Goal: Book appointment/travel/reservation

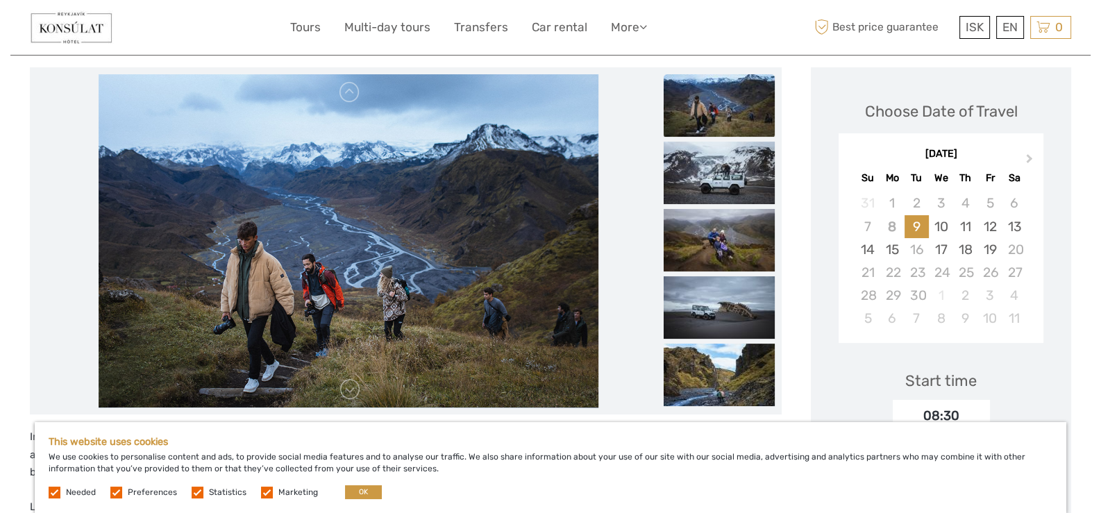
scroll to position [208, 0]
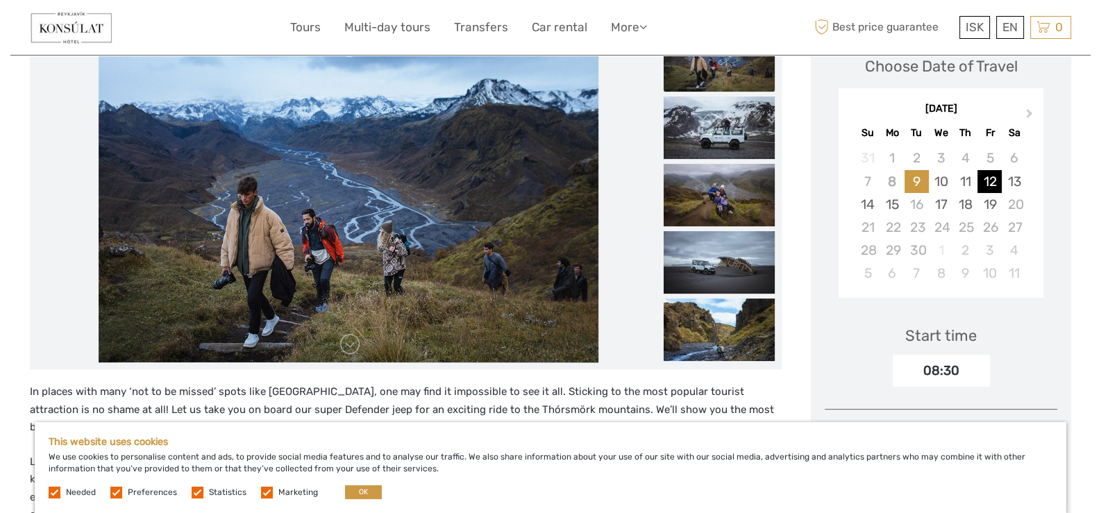
click at [988, 174] on div "12" at bounding box center [990, 181] width 24 height 23
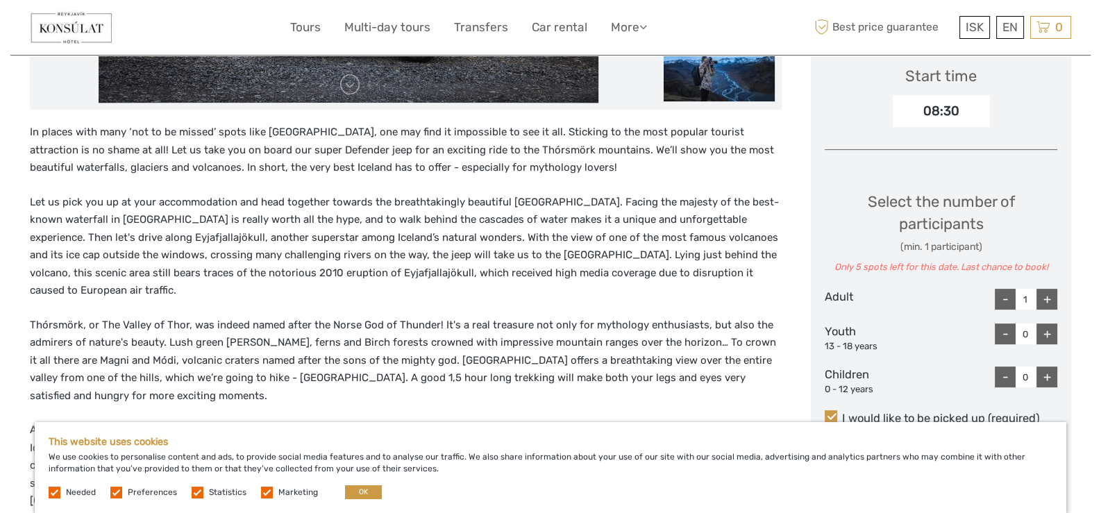
scroll to position [555, 0]
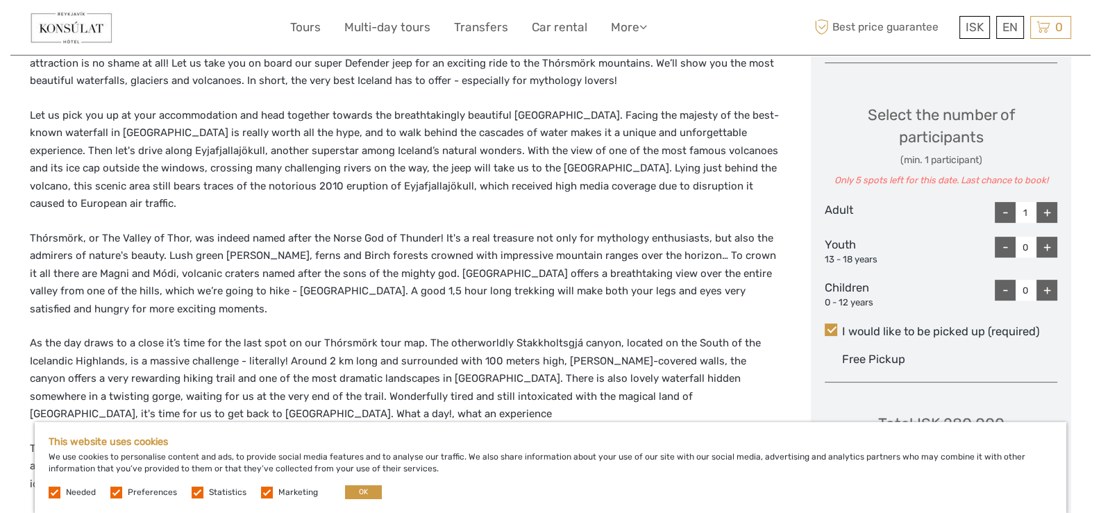
click at [1054, 208] on div "+" at bounding box center [1047, 212] width 21 height 21
type input "2"
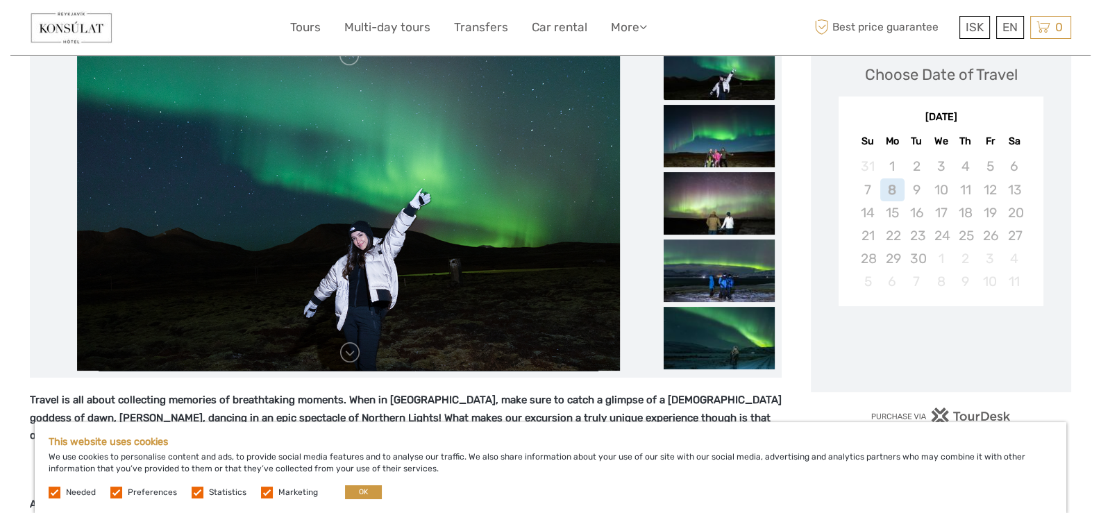
scroll to position [208, 0]
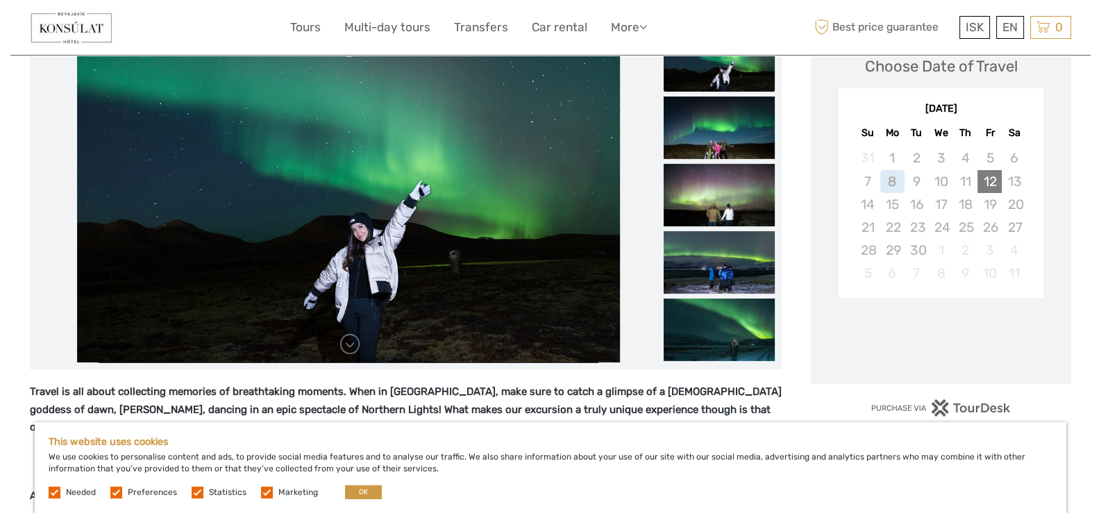
click at [995, 176] on div "12" at bounding box center [990, 181] width 24 height 23
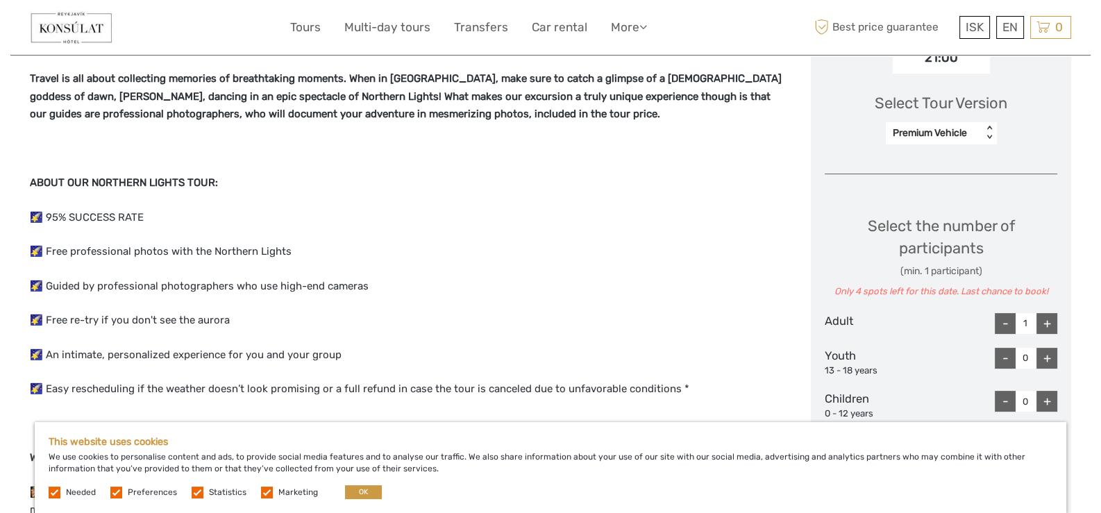
scroll to position [555, 0]
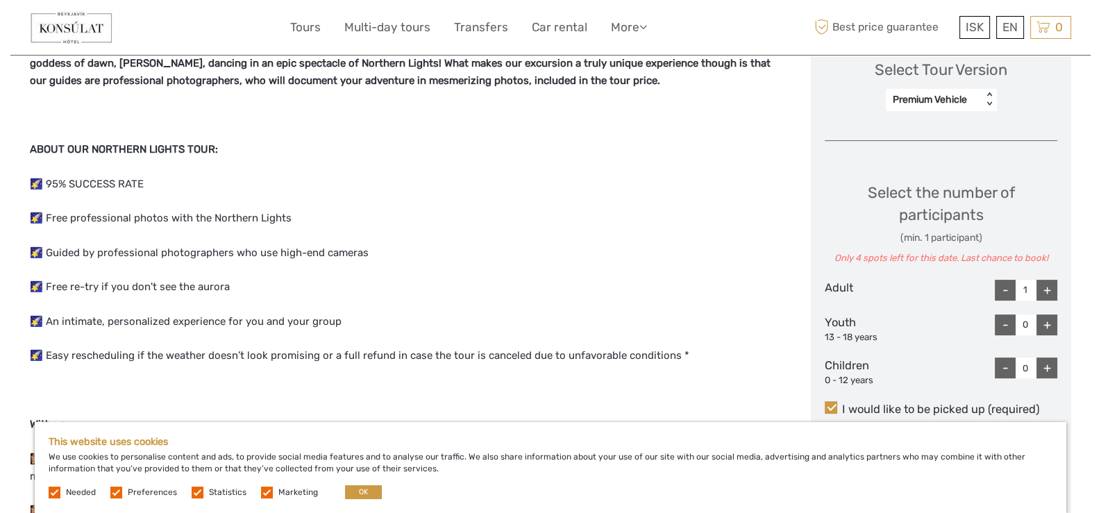
click at [1048, 281] on div "+" at bounding box center [1047, 290] width 21 height 21
type input "2"
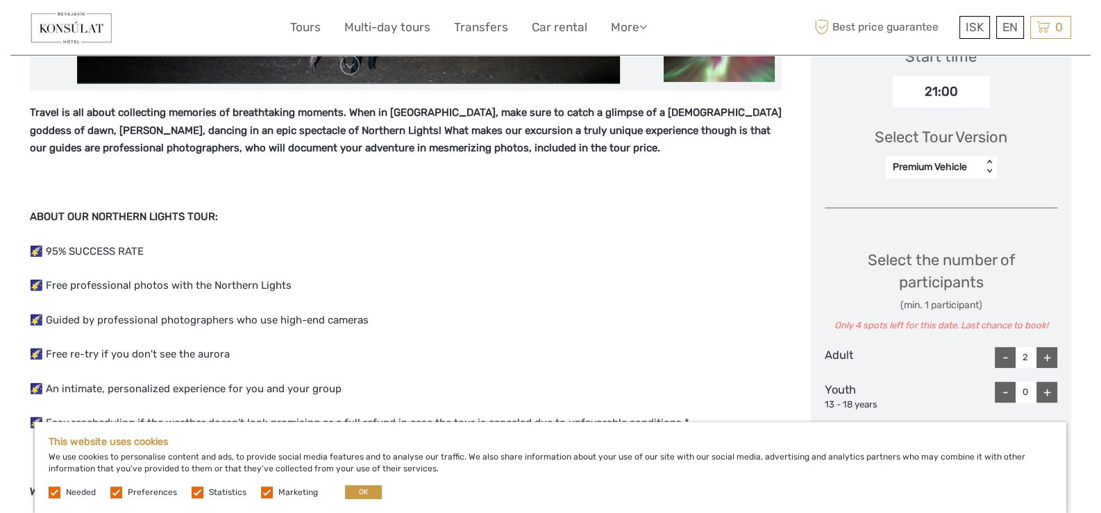
scroll to position [486, 0]
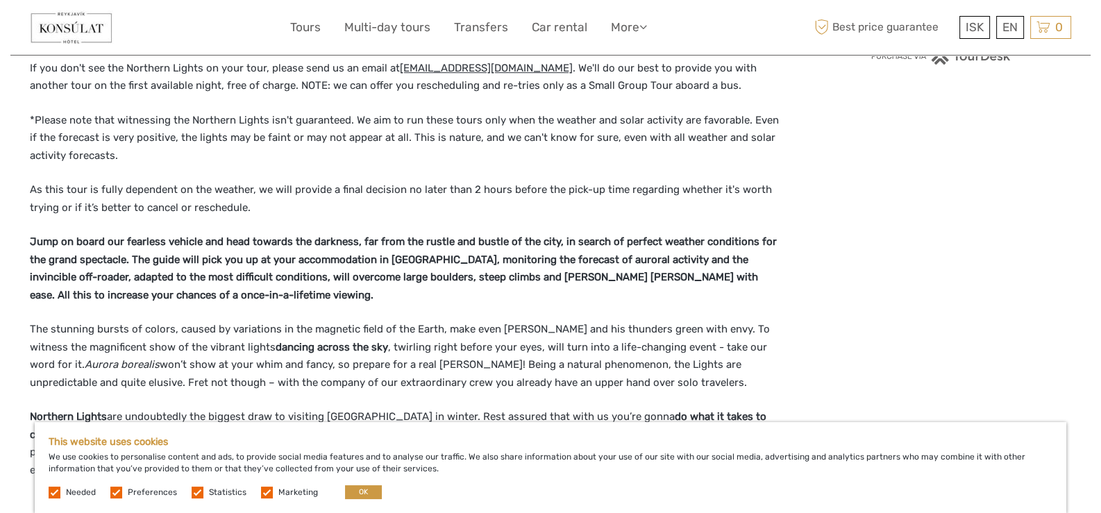
scroll to position [1110, 0]
